Goal: Contribute content: Contribute content

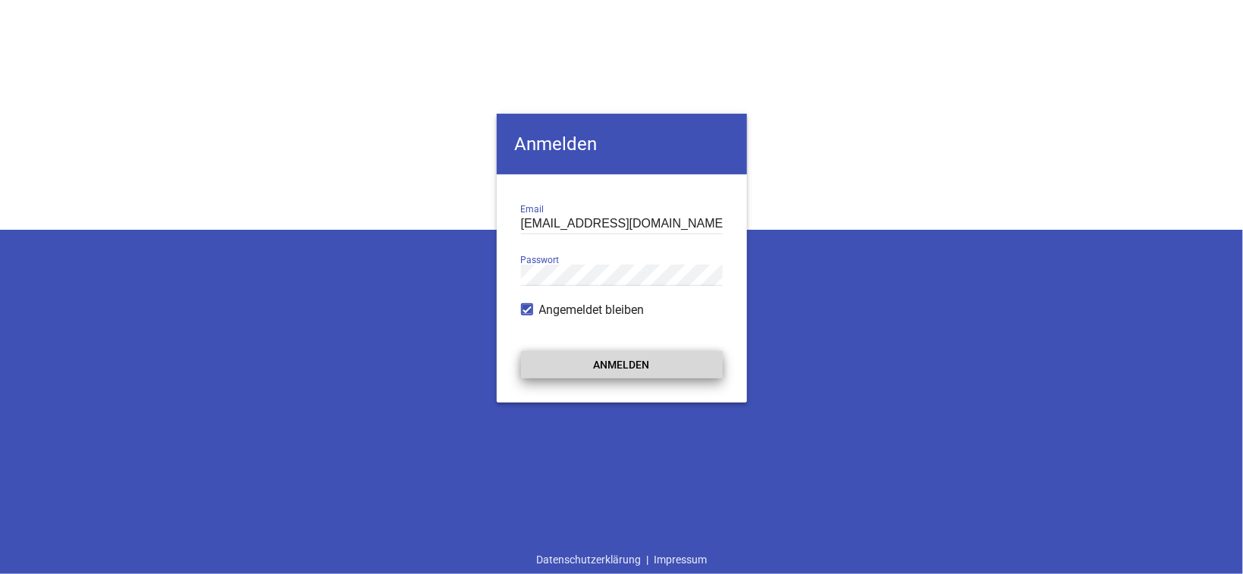
click at [618, 360] on button "Anmelden" at bounding box center [622, 364] width 202 height 27
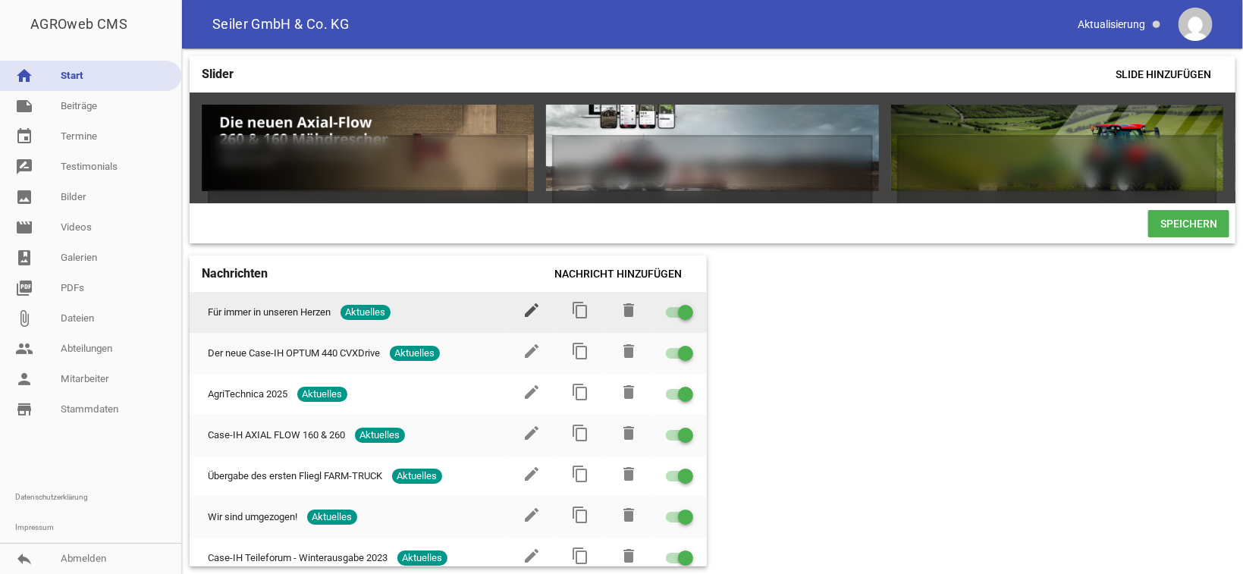
click at [523, 319] on icon "edit" at bounding box center [532, 310] width 18 height 18
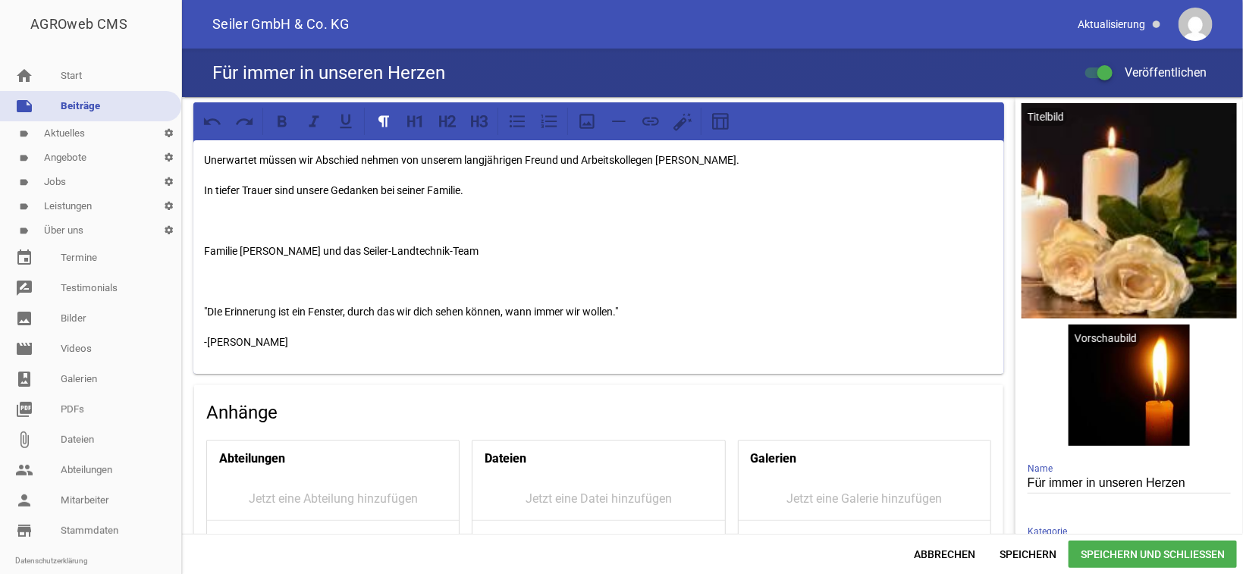
click at [240, 282] on p at bounding box center [599, 281] width 790 height 18
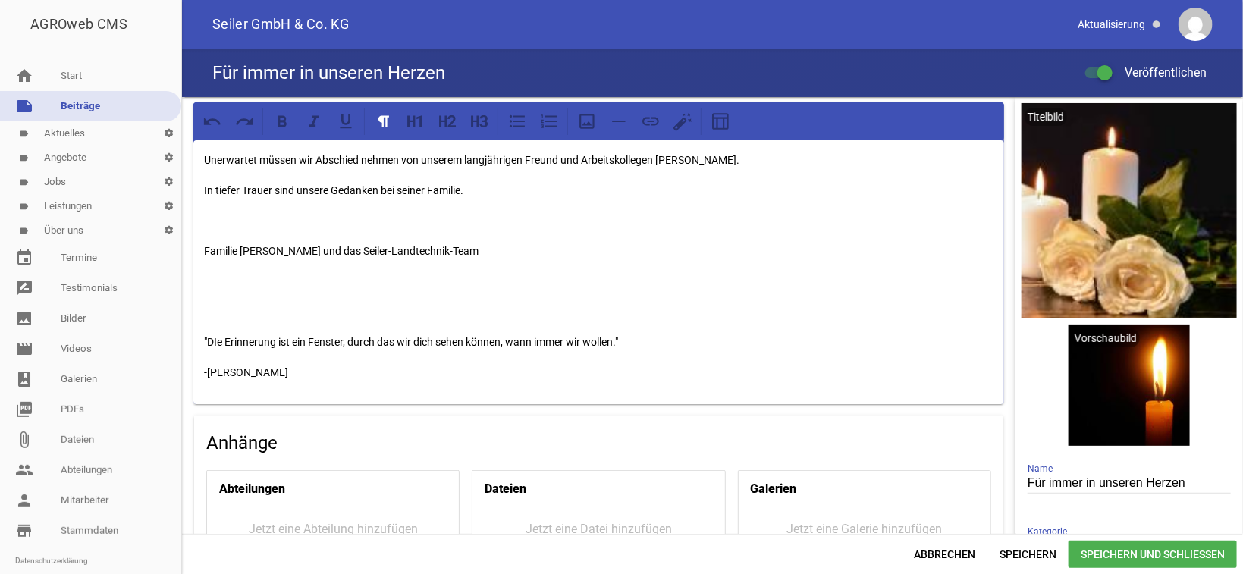
drag, startPoint x: 304, startPoint y: 371, endPoint x: 203, endPoint y: 335, distance: 108.0
click at [200, 337] on div "Unerwartet müssen wir Abschied nehmen von unserem langjährigen Freund und Arbei…" at bounding box center [598, 272] width 811 height 264
click at [476, 124] on icon at bounding box center [480, 122] width 20 height 20
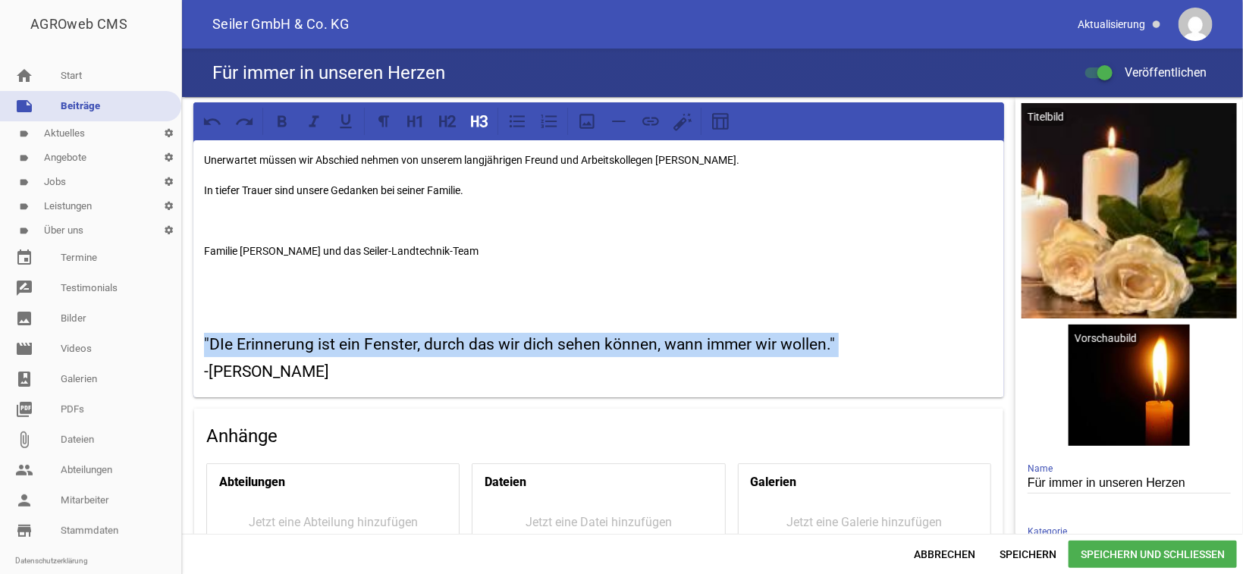
click at [365, 285] on p at bounding box center [599, 281] width 790 height 18
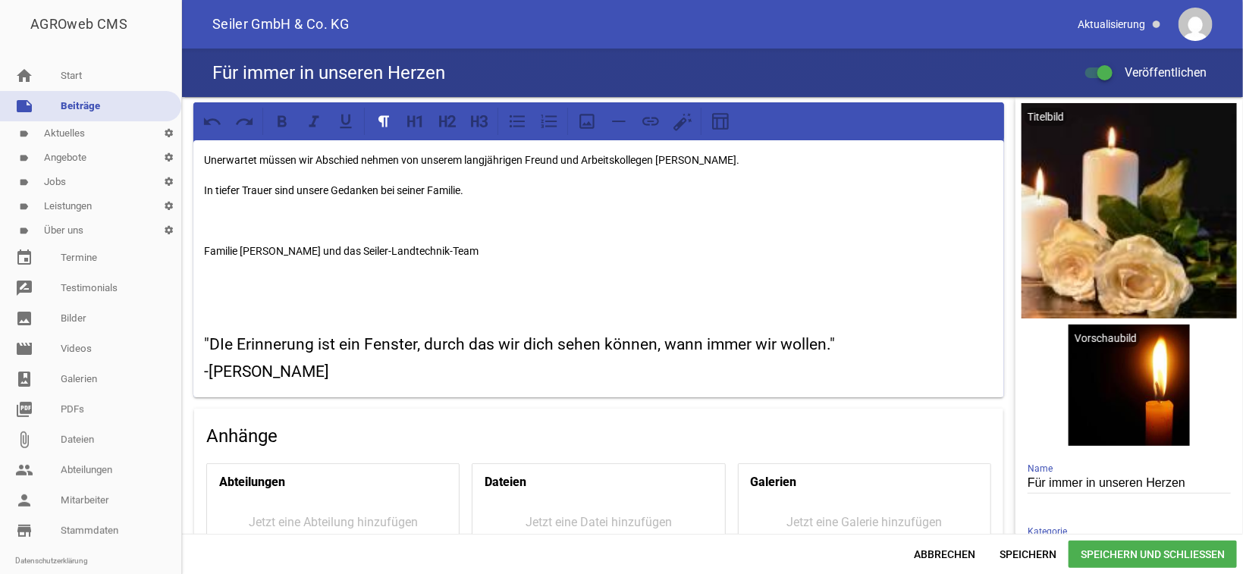
click at [297, 213] on p at bounding box center [599, 221] width 790 height 18
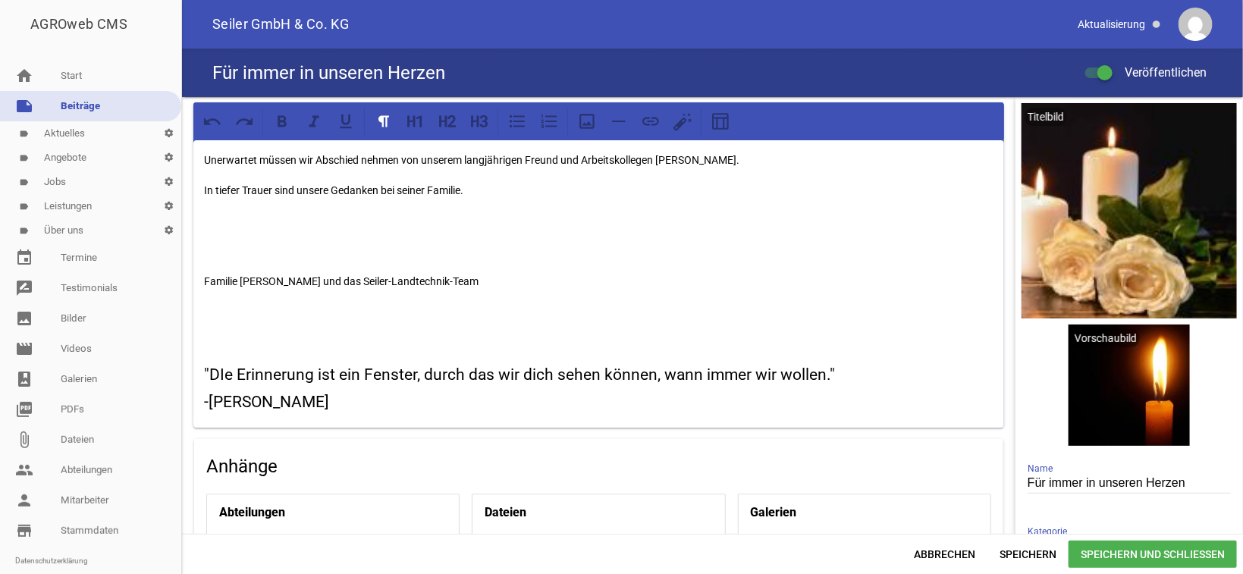
click at [1169, 552] on span "Speichern und Schließen" at bounding box center [1153, 554] width 168 height 27
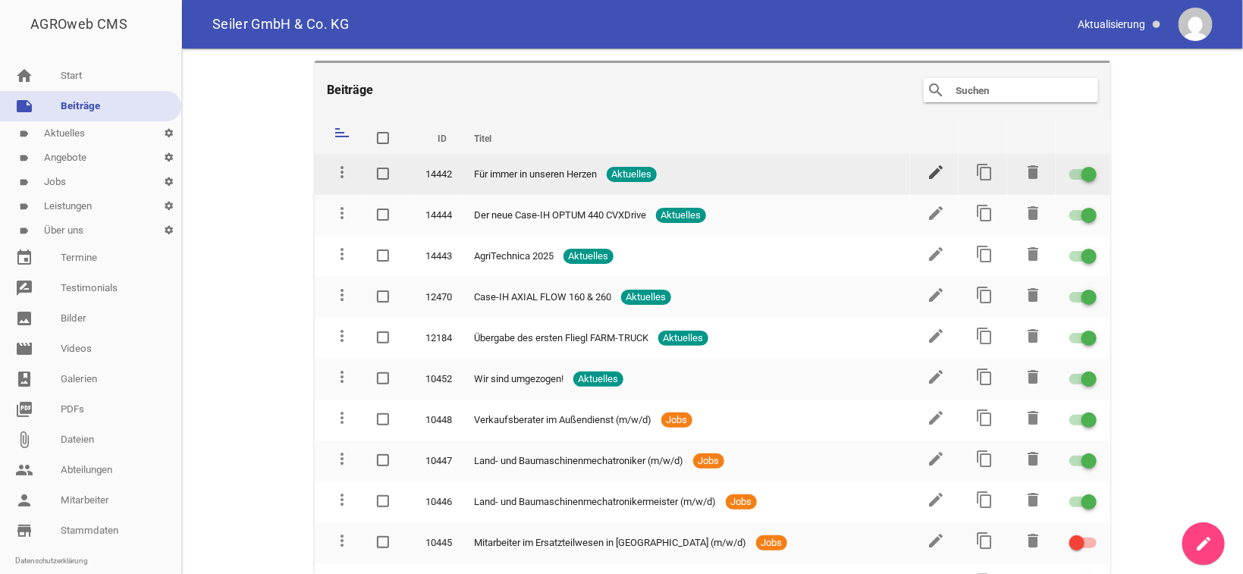
click at [927, 174] on icon "edit" at bounding box center [936, 172] width 18 height 18
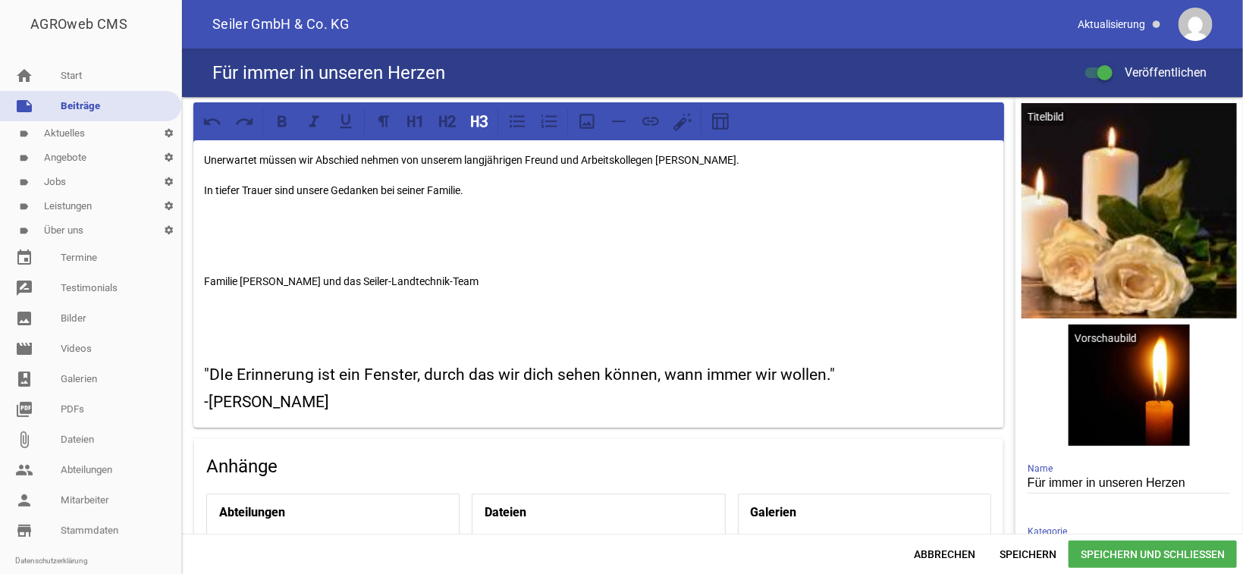
click at [222, 374] on h3 ""DIe Erinnerung ist ein Fenster, durch das wir dich sehen können, wann immer wi…" at bounding box center [599, 375] width 790 height 24
click at [1158, 552] on span "Speichern und Schließen" at bounding box center [1153, 554] width 168 height 27
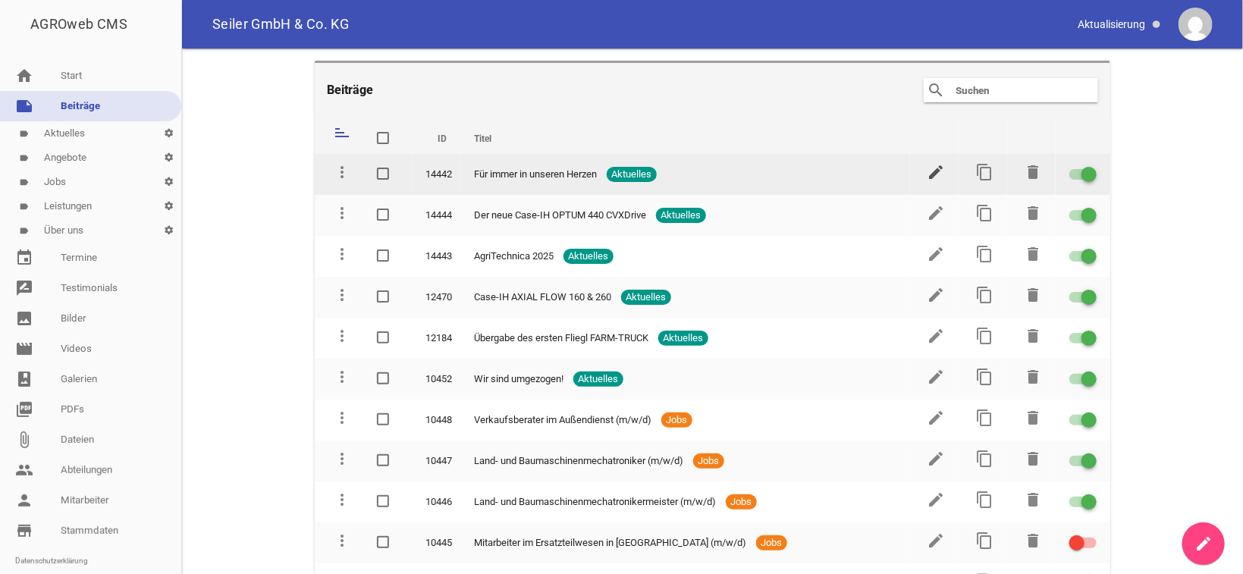
click at [927, 171] on icon "edit" at bounding box center [936, 172] width 18 height 18
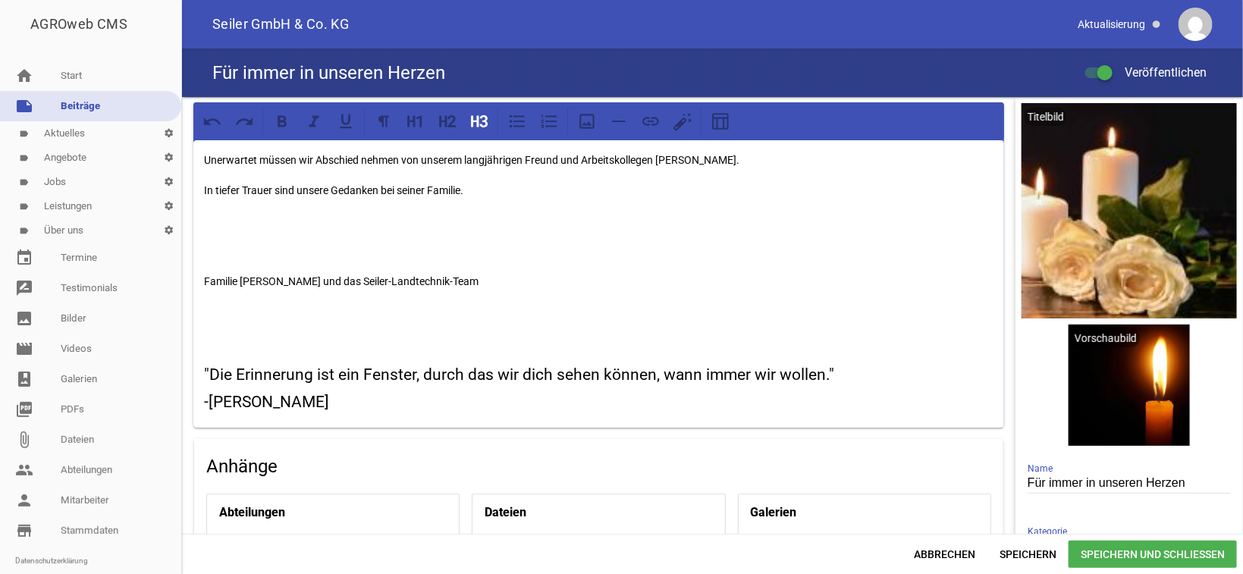
drag, startPoint x: 359, startPoint y: 405, endPoint x: 198, endPoint y: 370, distance: 164.6
click at [198, 370] on div "Unerwartet müssen wir Abschied nehmen von unserem langjährigen Freund und Arbei…" at bounding box center [598, 284] width 811 height 288
copy div ""Die Erinnerung ist ein Fenster, durch das wir dich sehen können, wann immer wi…"
click at [199, 151] on div "Unerwartet müssen wir Abschied nehmen von unserem langjährigen Freund und Arbei…" at bounding box center [598, 284] width 811 height 288
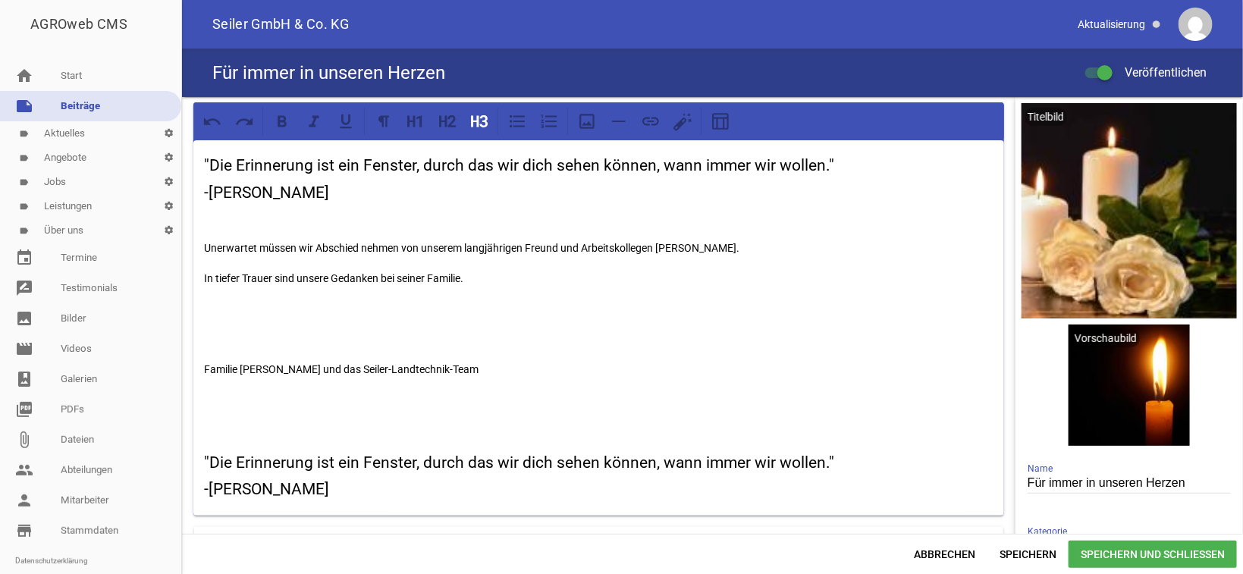
drag, startPoint x: 366, startPoint y: 498, endPoint x: 198, endPoint y: 418, distance: 186.6
click at [198, 418] on div ""Die Erinnerung ist ein Fenster, durch das wir dich sehen können, wann immer wi…" at bounding box center [598, 328] width 811 height 376
click at [202, 420] on div ""Die Erinnerung ist ein Fenster, durch das wir dich sehen können, wann immer wi…" at bounding box center [598, 328] width 811 height 376
drag, startPoint x: 205, startPoint y: 423, endPoint x: 391, endPoint y: 498, distance: 200.5
click at [391, 499] on div ""Die Erinnerung ist ein Fenster, durch das wir dich sehen können, wann immer wi…" at bounding box center [598, 328] width 811 height 376
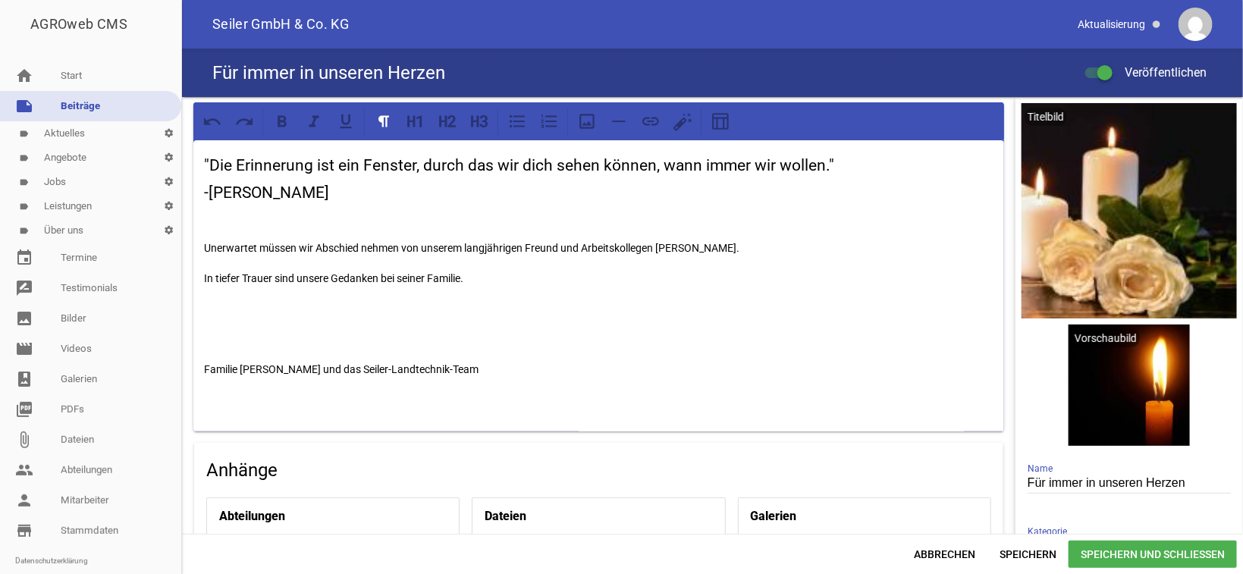
click at [256, 304] on p at bounding box center [599, 309] width 790 height 18
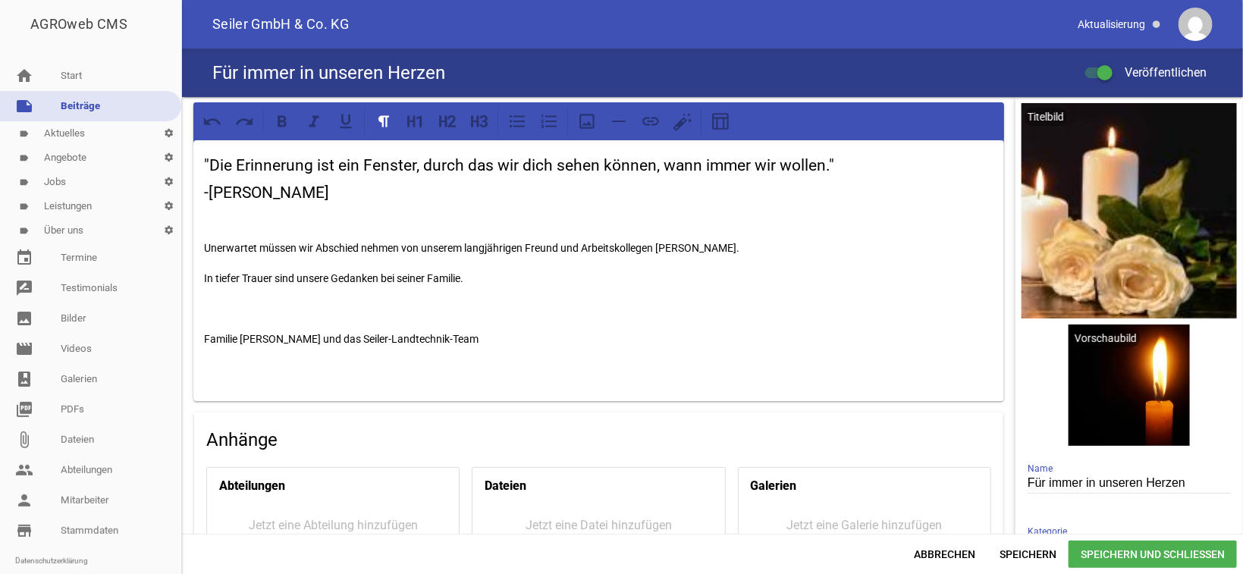
click at [296, 247] on p "Unerwartet müssen wir Abschied nehmen von unserem langjährigen Freund und Arbei…" at bounding box center [599, 248] width 790 height 18
click at [228, 310] on p at bounding box center [599, 309] width 790 height 18
click at [1086, 558] on span "Speichern und Schließen" at bounding box center [1153, 554] width 168 height 27
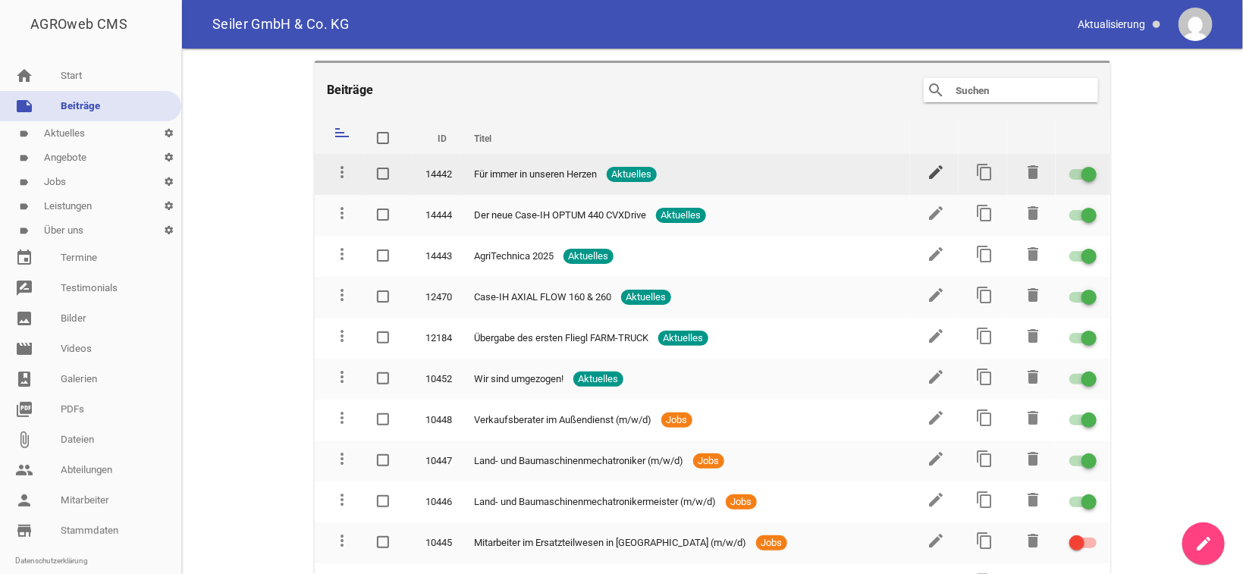
click at [927, 174] on icon "edit" at bounding box center [936, 172] width 18 height 18
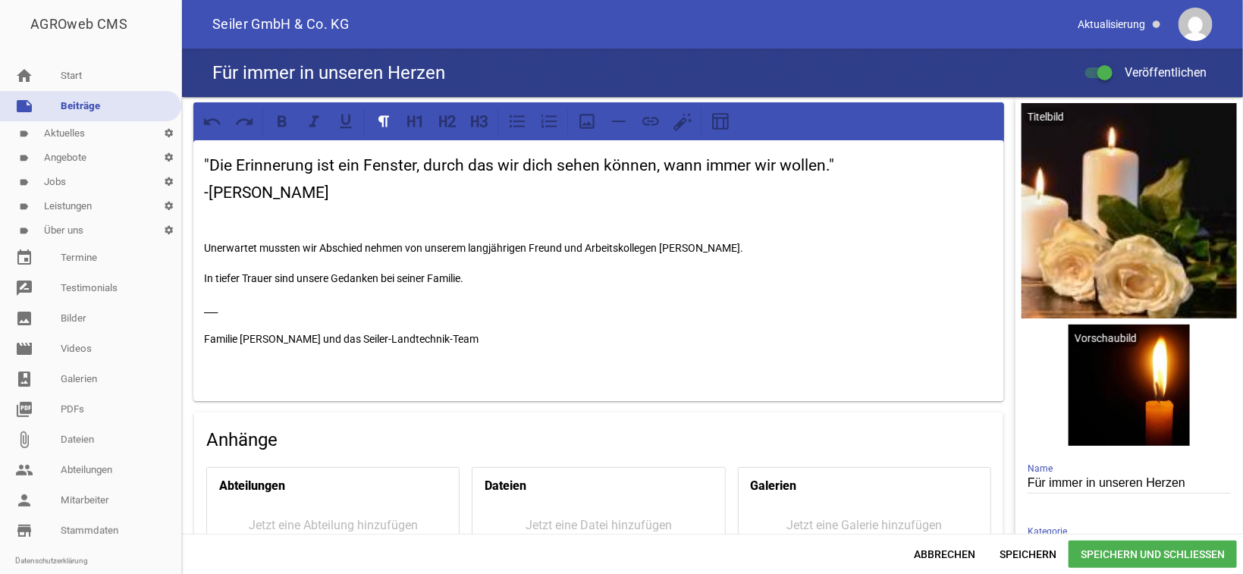
click at [221, 221] on p at bounding box center [599, 218] width 790 height 18
click at [1123, 553] on span "Speichern und Schließen" at bounding box center [1153, 554] width 168 height 27
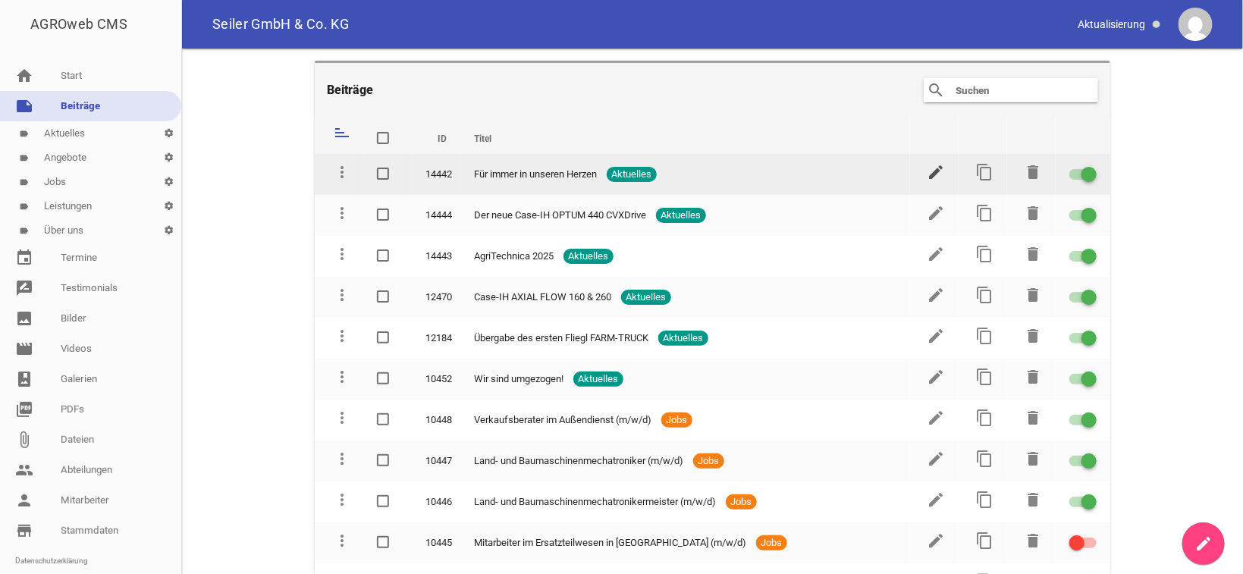
click at [927, 174] on icon "edit" at bounding box center [936, 172] width 18 height 18
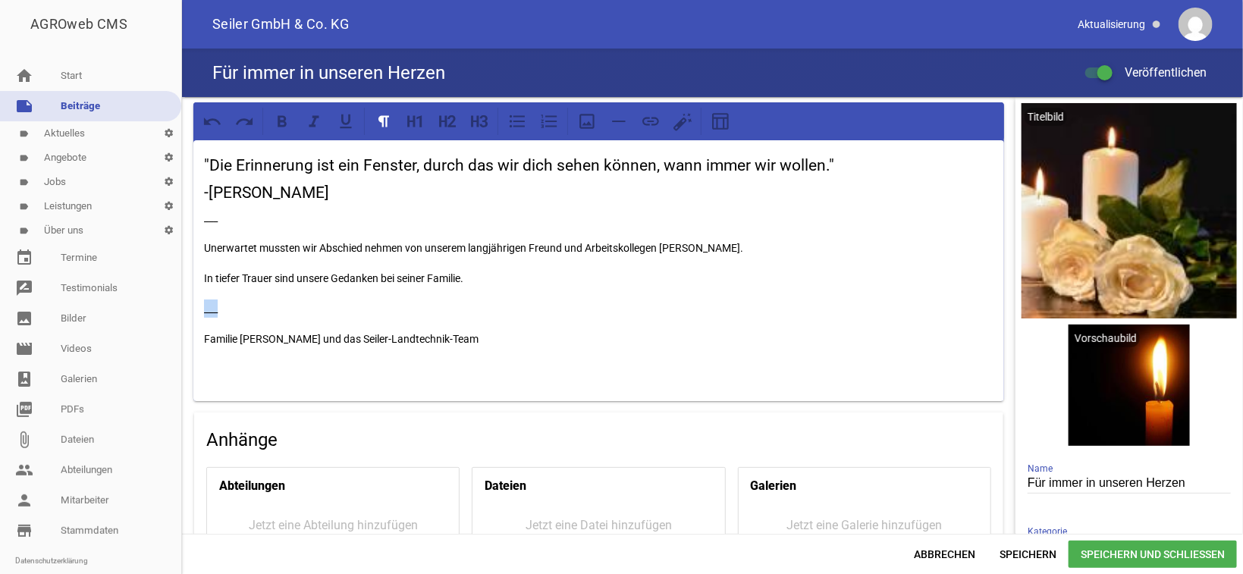
drag, startPoint x: 236, startPoint y: 312, endPoint x: 174, endPoint y: 304, distance: 62.7
click at [182, 304] on div ""Die Erinnerung ist ein Fenster, durch das wir dich sehen können, wann immer wi…" at bounding box center [712, 315] width 1061 height 437
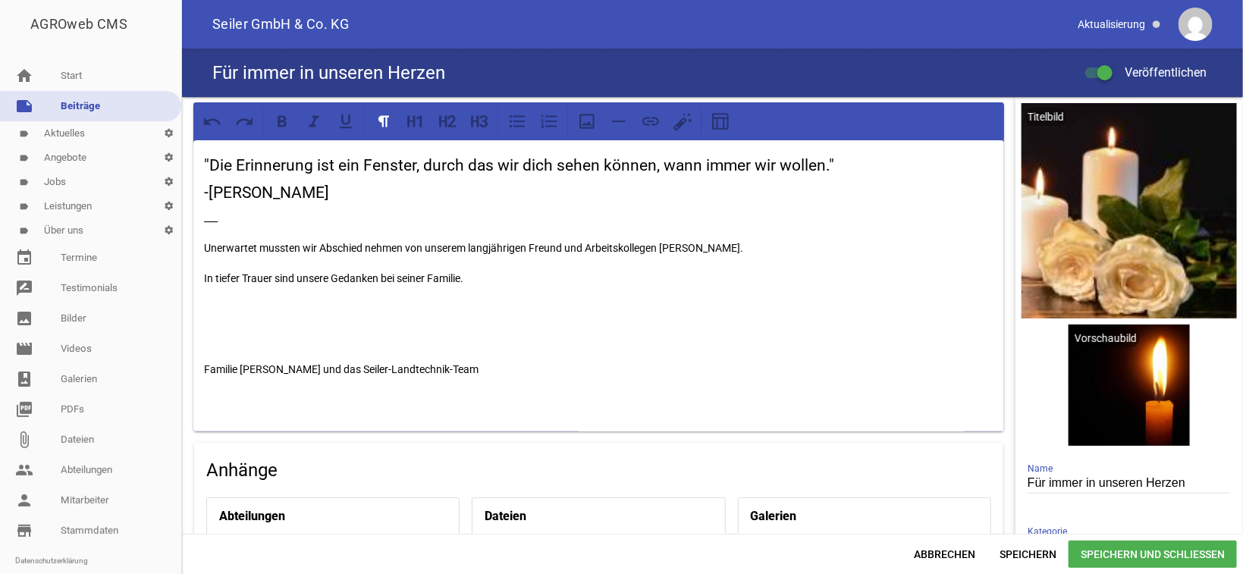
click at [1114, 561] on span "Speichern und Schließen" at bounding box center [1153, 554] width 168 height 27
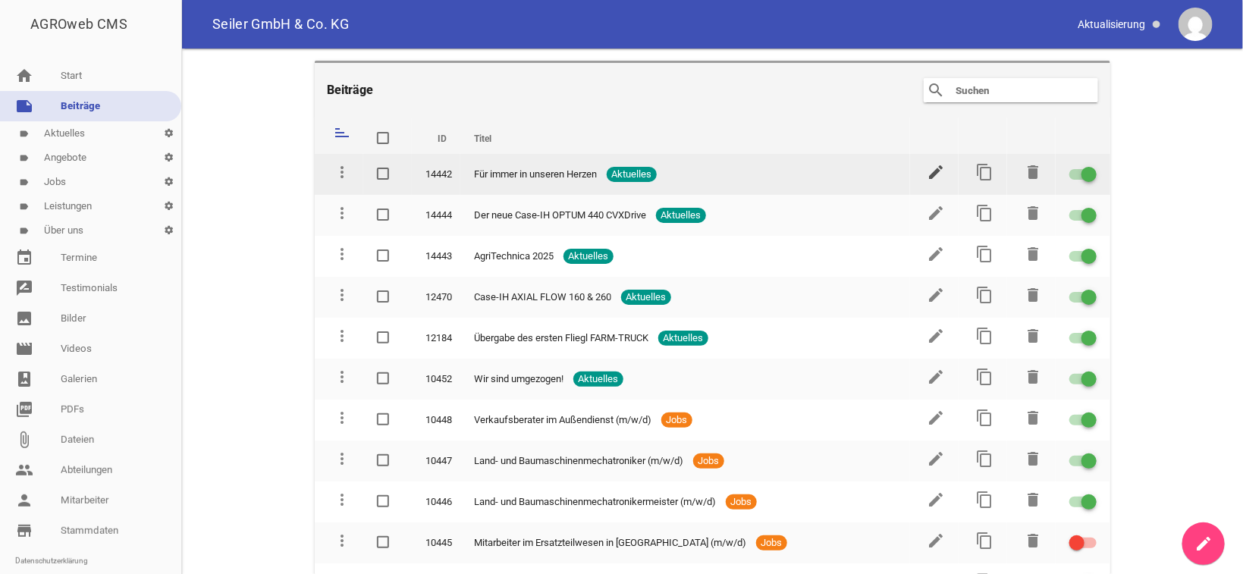
click at [928, 168] on icon "edit" at bounding box center [936, 172] width 18 height 18
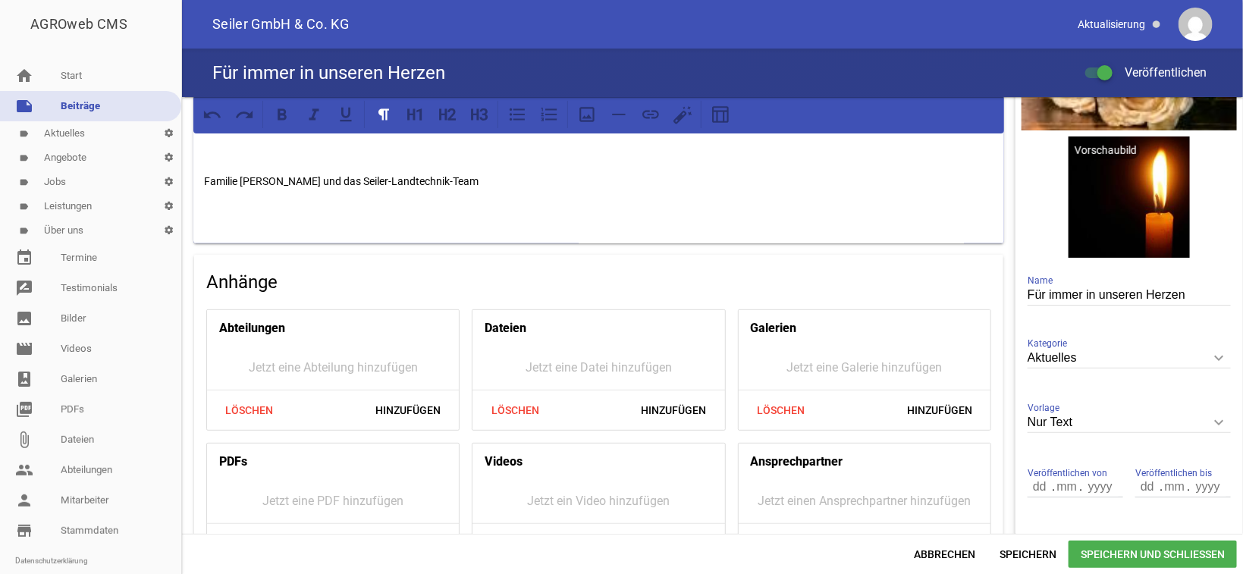
scroll to position [229, 0]
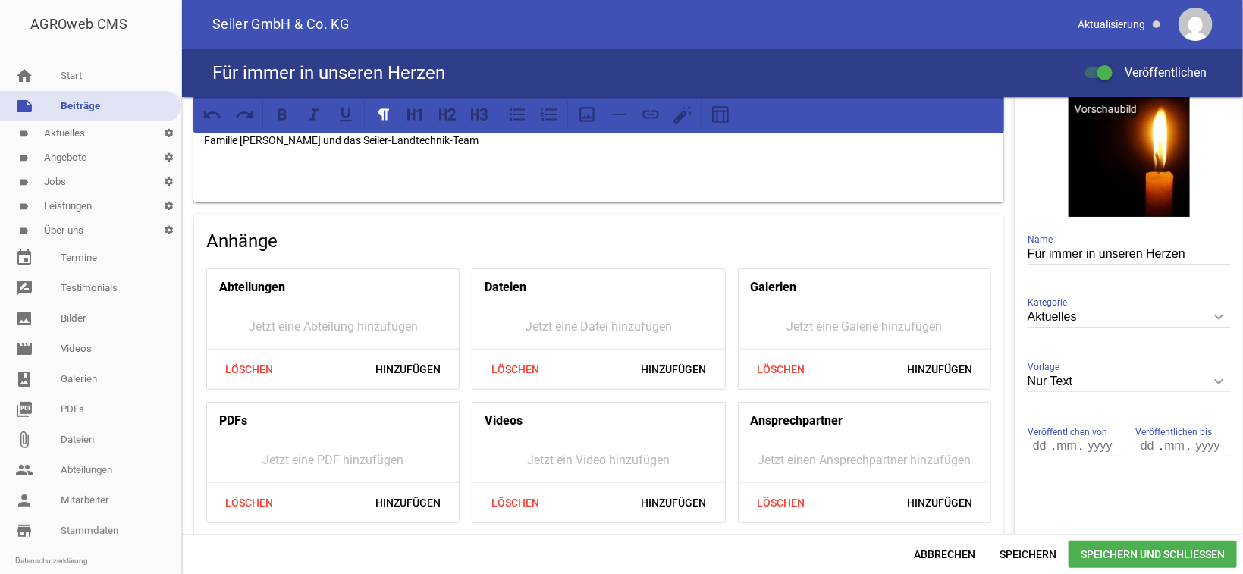
click at [1136, 555] on span "Speichern und Schließen" at bounding box center [1153, 554] width 168 height 27
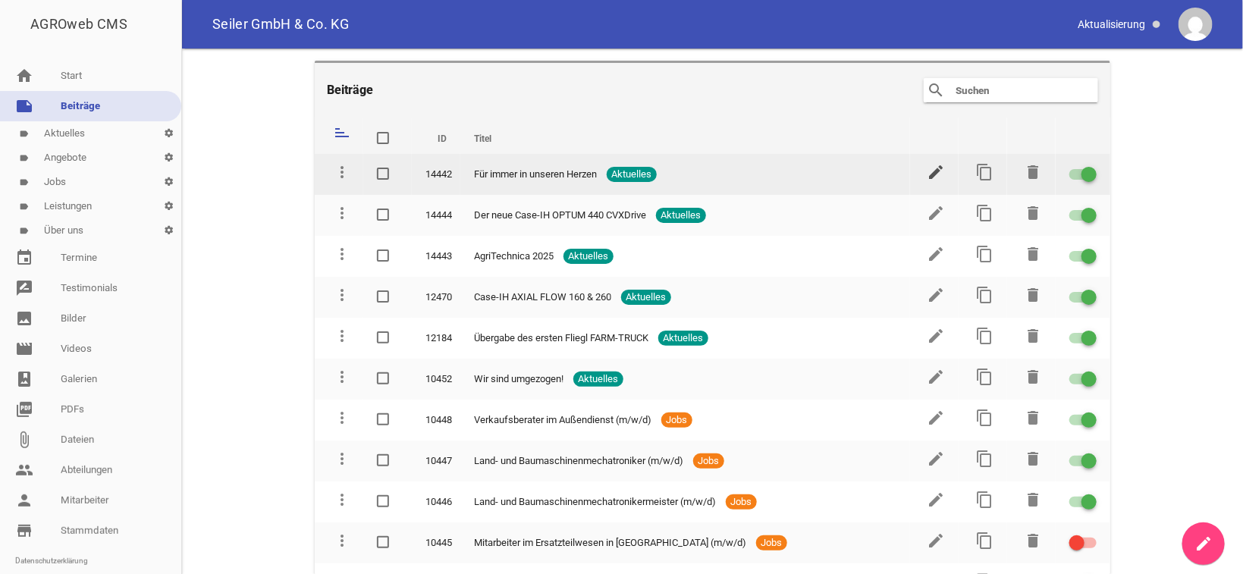
click at [927, 169] on icon "edit" at bounding box center [936, 172] width 18 height 18
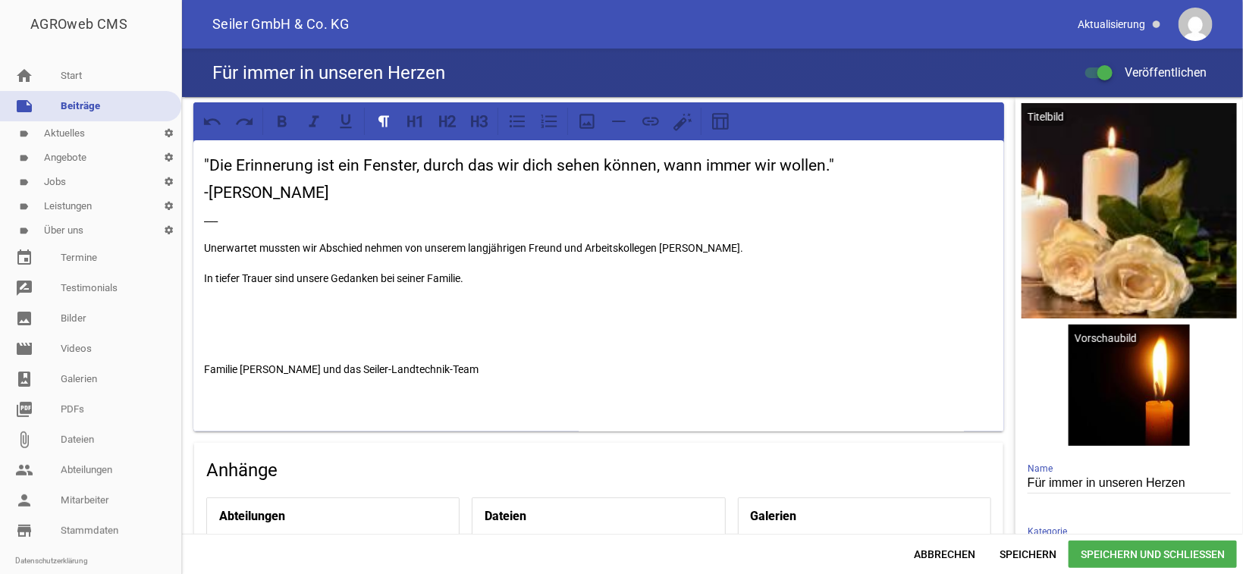
click at [706, 244] on p "Unerwartet mussten wir Abschied nehmen von unserem langjährigen Freund und Arbe…" at bounding box center [599, 248] width 790 height 18
click at [1115, 555] on span "Speichern und Schließen" at bounding box center [1153, 554] width 168 height 27
